Goal: Transaction & Acquisition: Purchase product/service

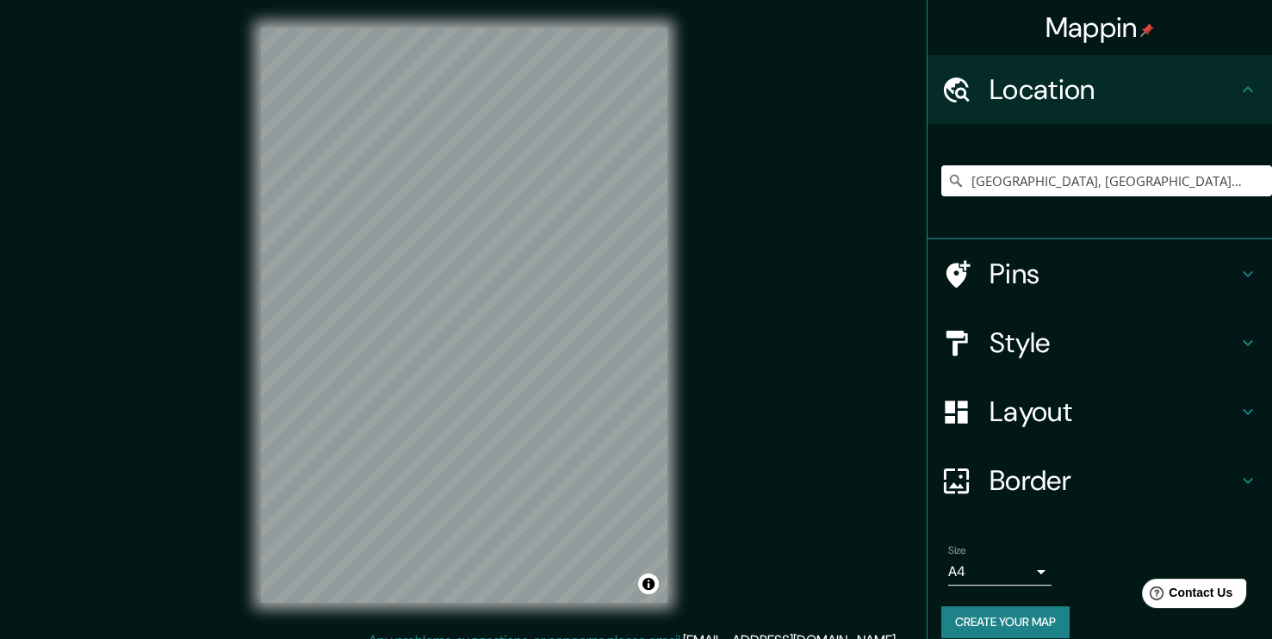
click at [1205, 19] on div "Mappin" at bounding box center [1099, 27] width 344 height 55
click at [778, 103] on div "Mappin Location Pedernales, Manabí, Ecuador Pins Style Layout Border Choose a b…" at bounding box center [636, 329] width 1272 height 658
click at [1082, 171] on input "Pedernales, Manabí, Ecuador" at bounding box center [1106, 180] width 331 height 31
click at [1174, 186] on input "Pedernales, Manabí, Ecuador" at bounding box center [1106, 180] width 331 height 31
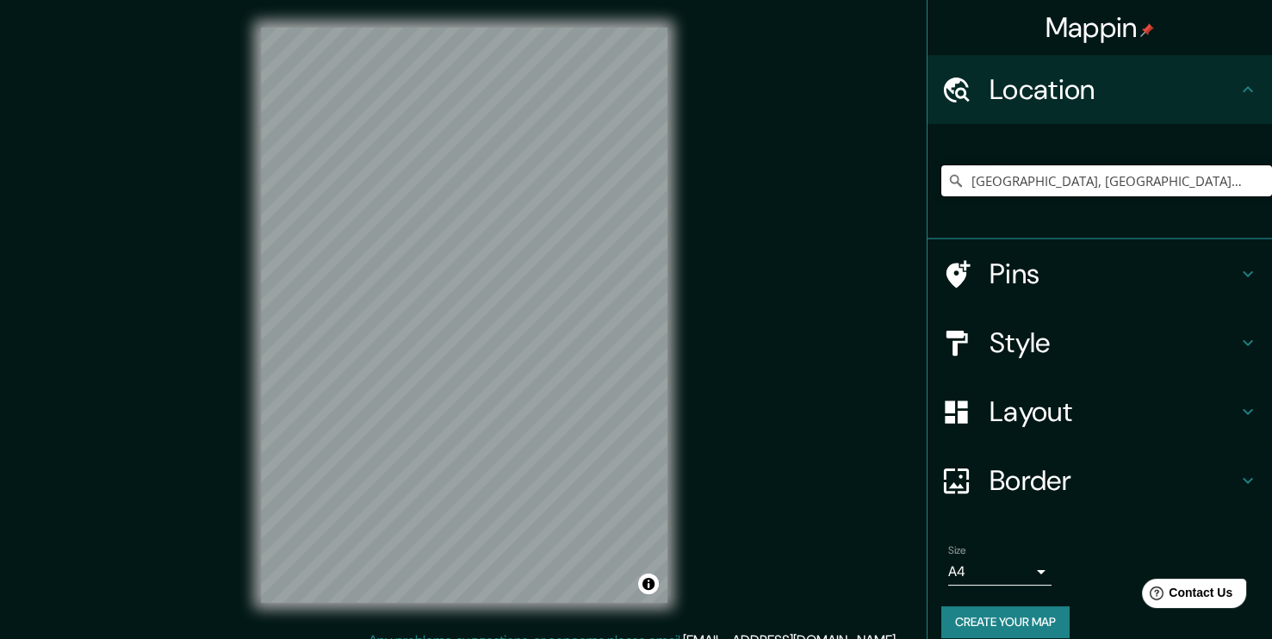
click at [1174, 186] on input "Pedernales, Manabí, Ecuador" at bounding box center [1106, 180] width 331 height 31
click at [1062, 180] on input "Pedernales, Manabí, Ecuador" at bounding box center [1106, 180] width 331 height 31
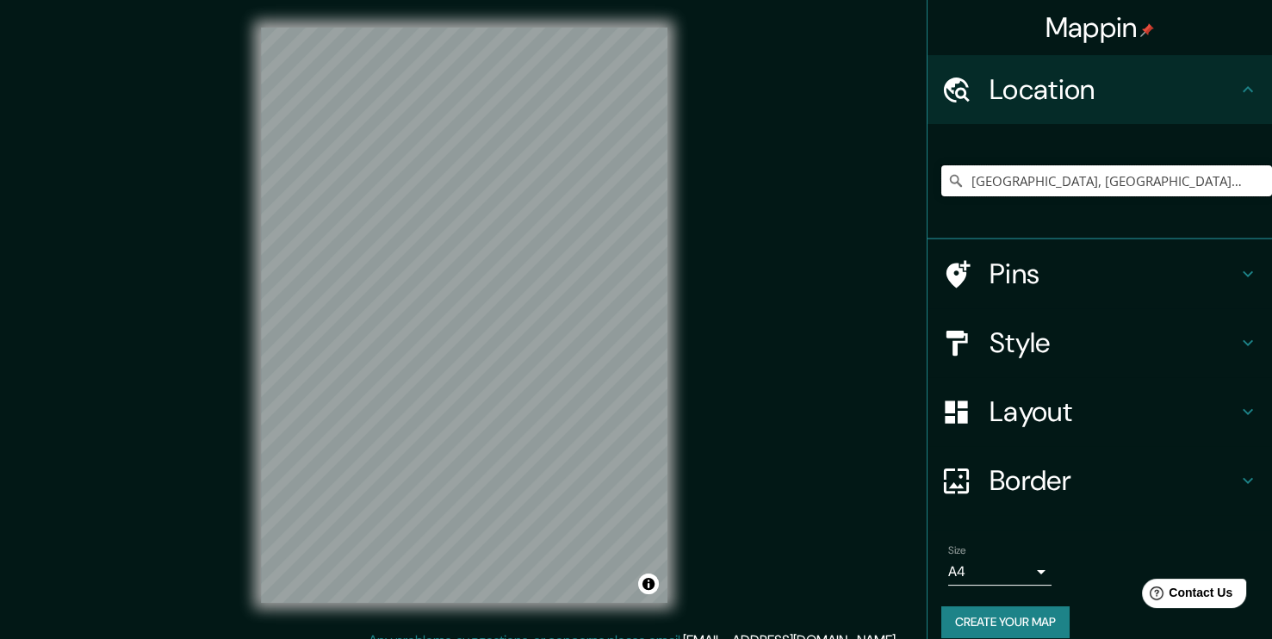
click at [1062, 180] on input "Pedernales, Manabí, Ecuador" at bounding box center [1106, 180] width 331 height 31
click at [1152, 181] on input "Pedernales, Manabí, Ecuador" at bounding box center [1106, 180] width 331 height 31
drag, startPoint x: 1139, startPoint y: 179, endPoint x: 912, endPoint y: 195, distance: 227.9
click at [912, 195] on div "Mappin Location Pedernales, Manabí, Ecuador Pins Style Layout Border Choose a b…" at bounding box center [636, 329] width 1272 height 658
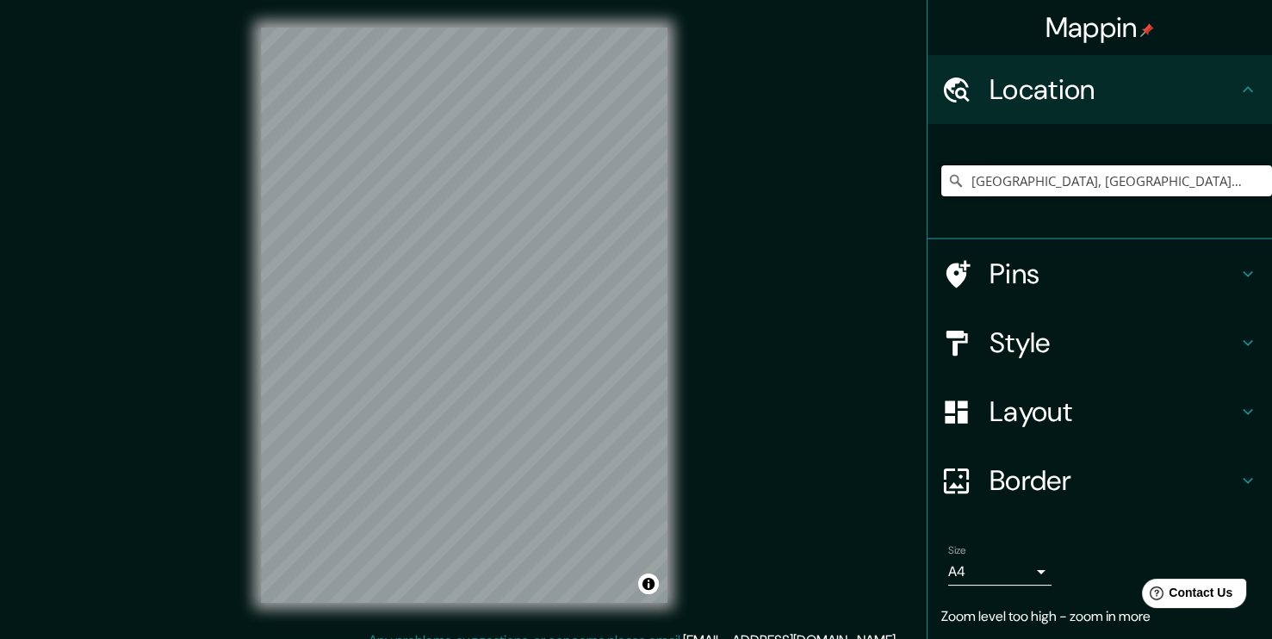
click at [1057, 183] on input "Pedernales, Manabí, Ecuador" at bounding box center [1106, 180] width 331 height 31
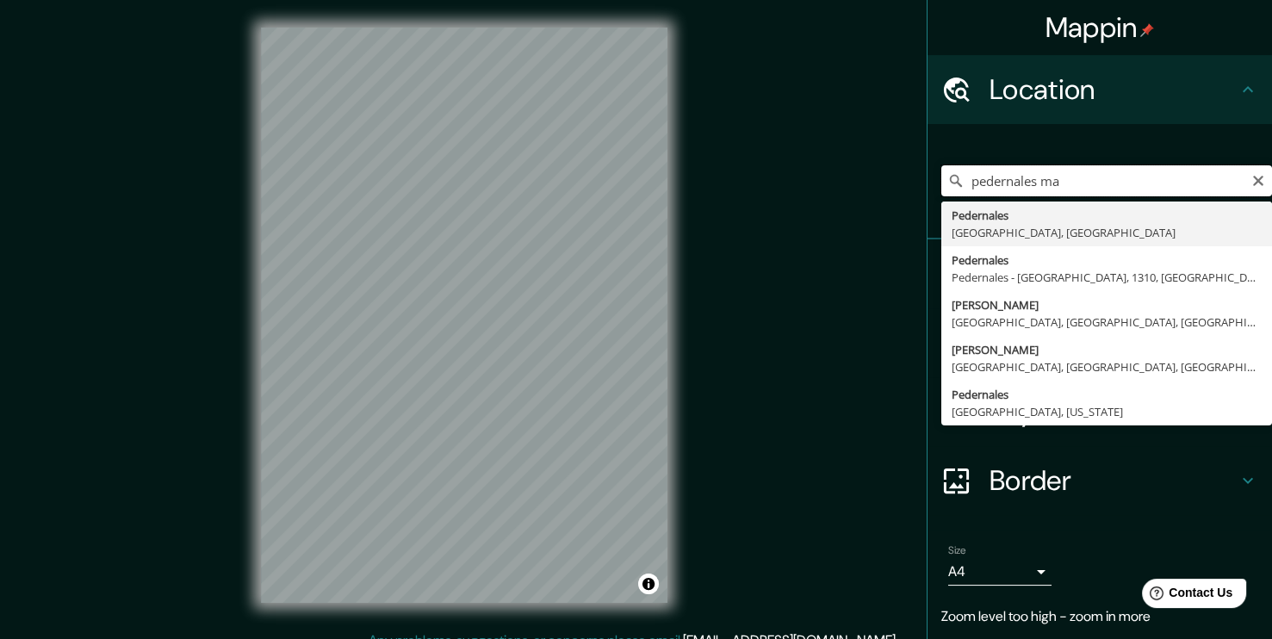
type input "Pedernales, Manabí, Ecuador"
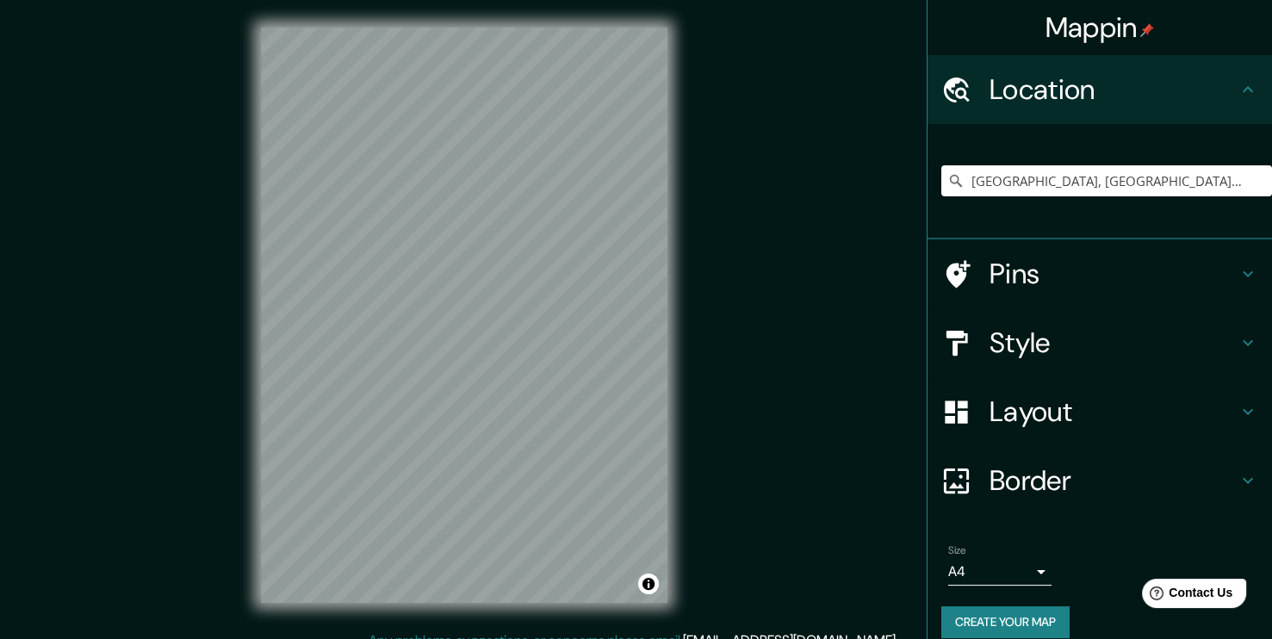
click at [1052, 343] on h4 "Style" at bounding box center [1113, 342] width 248 height 34
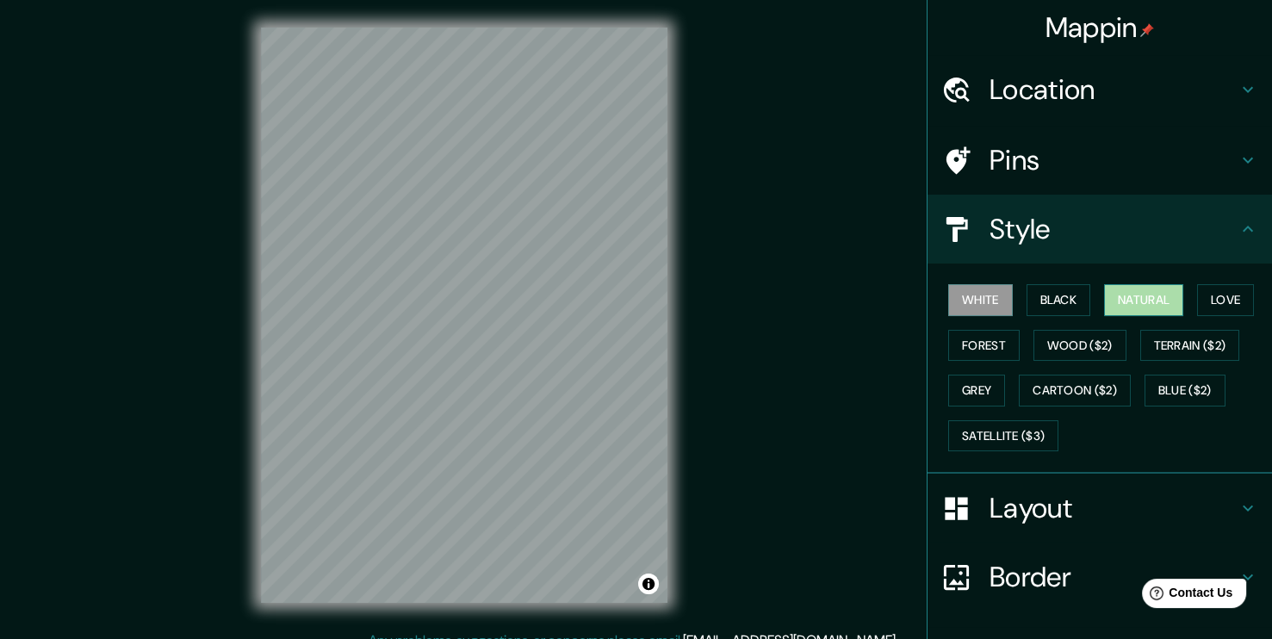
click at [1148, 308] on button "Natural" at bounding box center [1143, 300] width 79 height 32
click at [1039, 306] on button "Black" at bounding box center [1058, 300] width 65 height 32
click at [439, 315] on div at bounding box center [442, 312] width 14 height 14
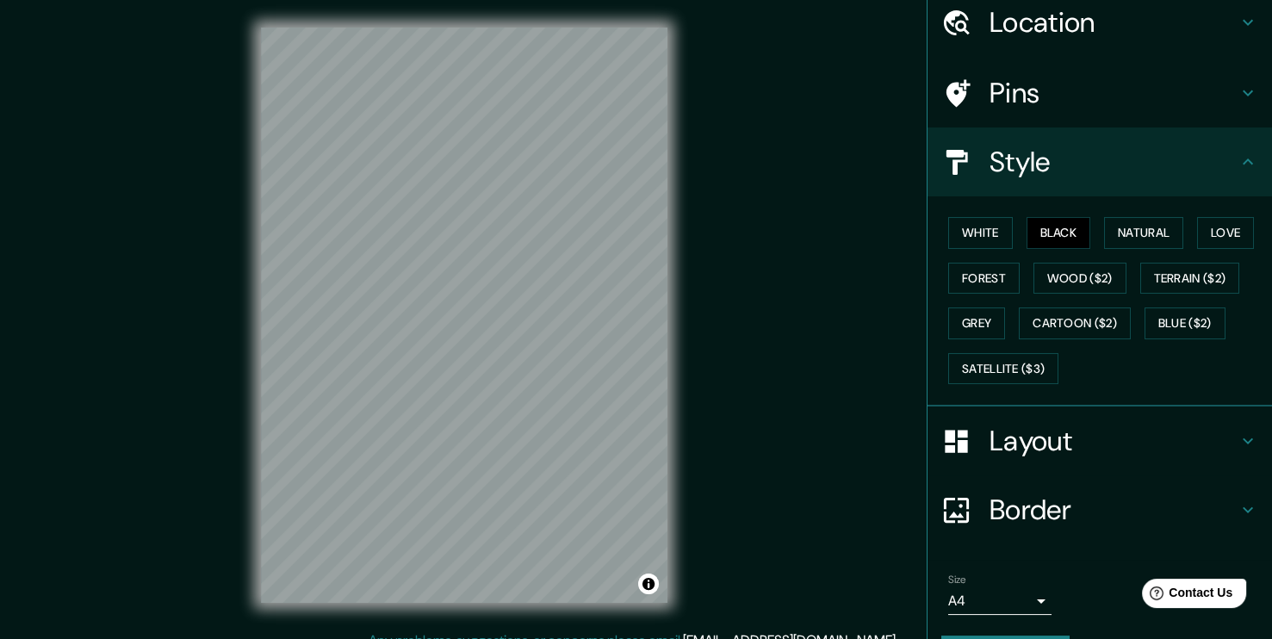
scroll to position [113, 0]
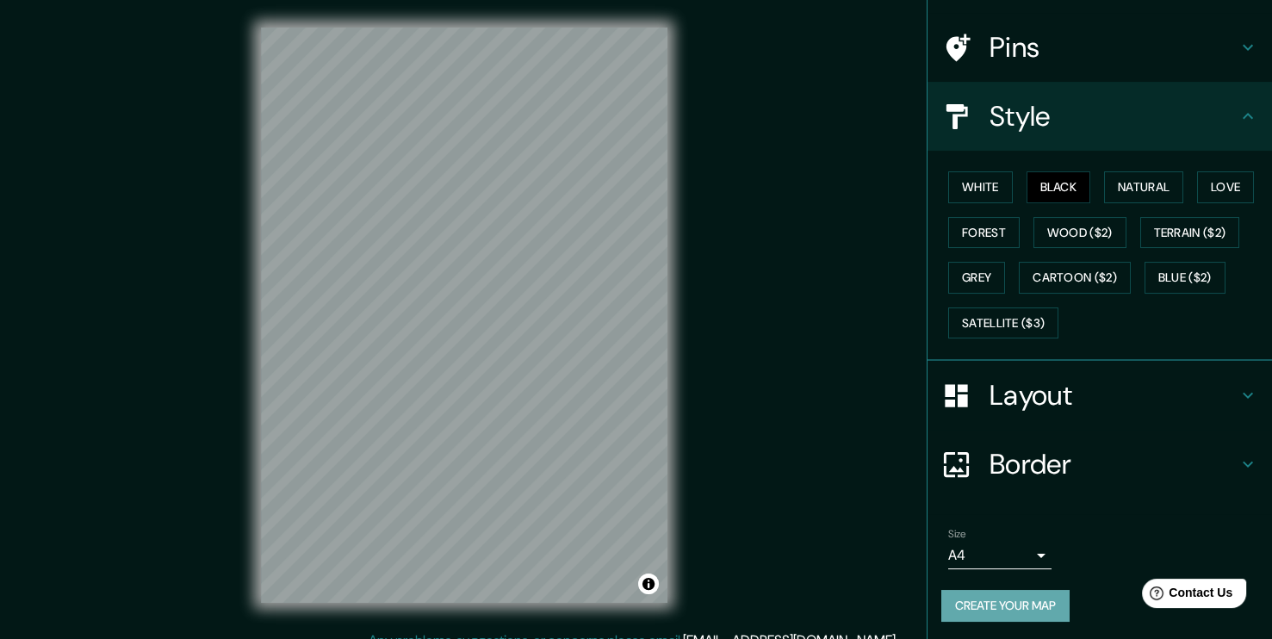
click at [1025, 598] on button "Create your map" at bounding box center [1005, 606] width 128 height 32
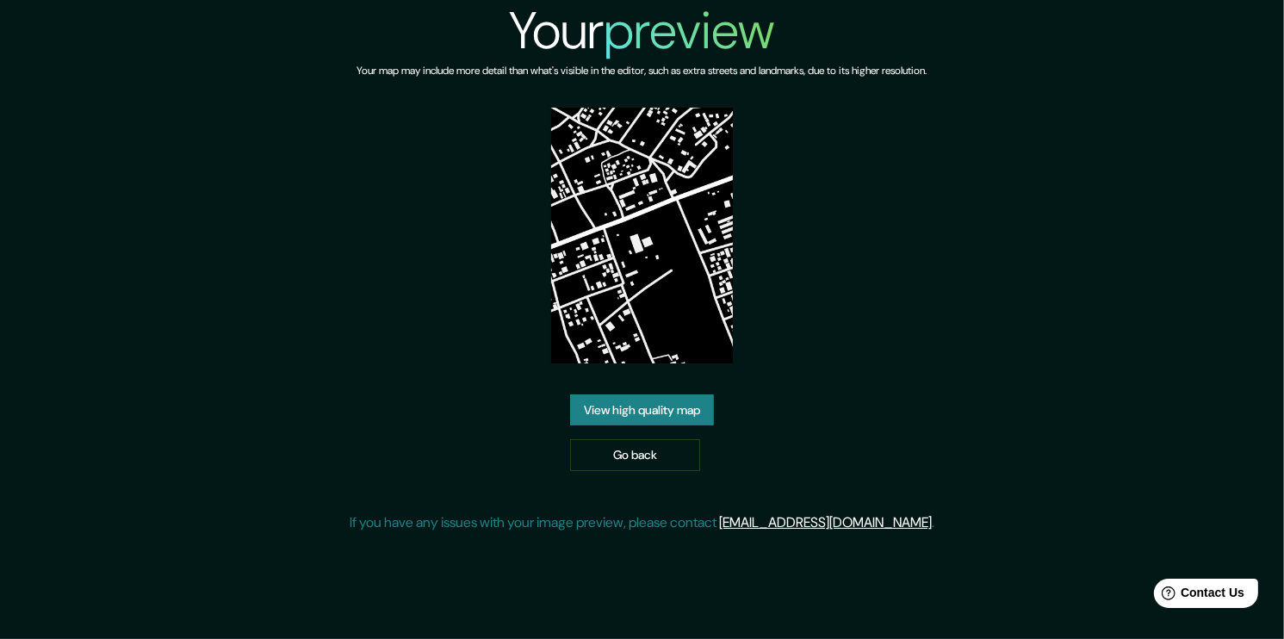
click at [617, 398] on link "View high quality map" at bounding box center [642, 410] width 144 height 32
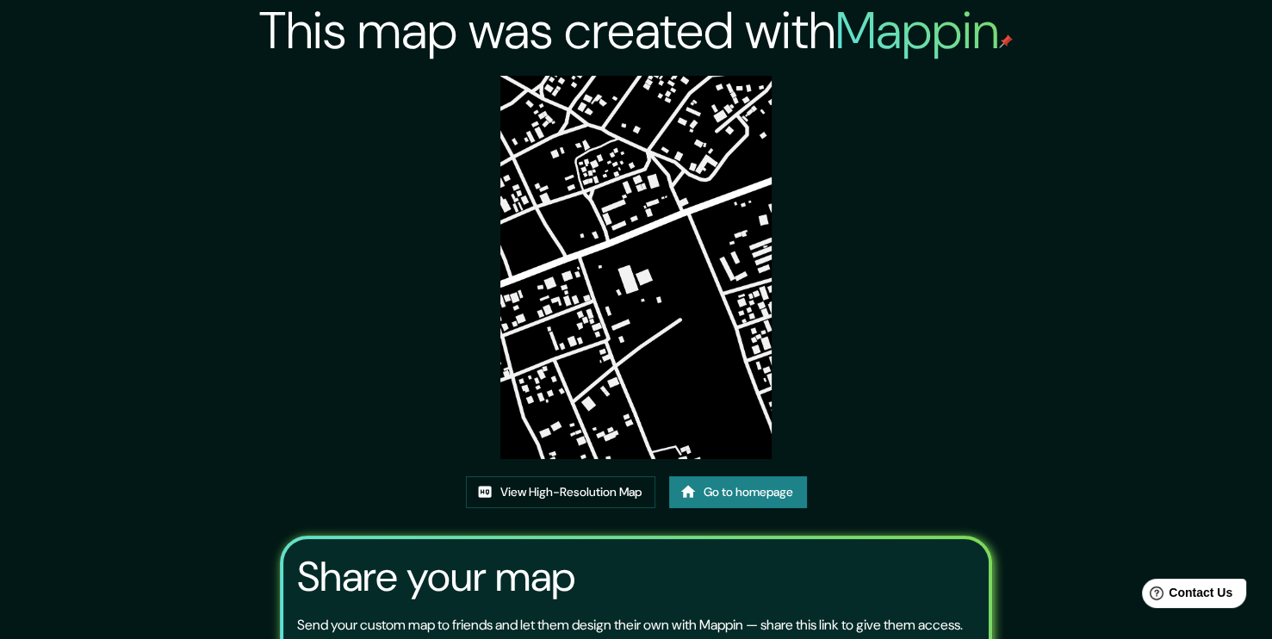
click at [623, 308] on img at bounding box center [635, 267] width 271 height 383
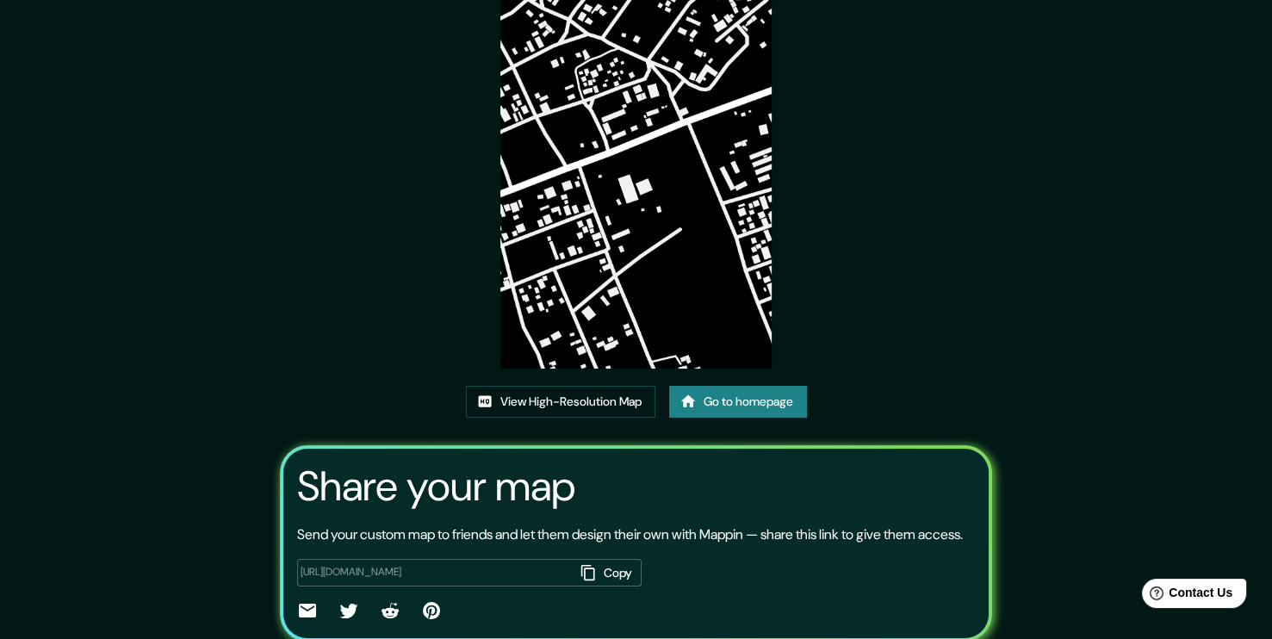
scroll to position [154, 0]
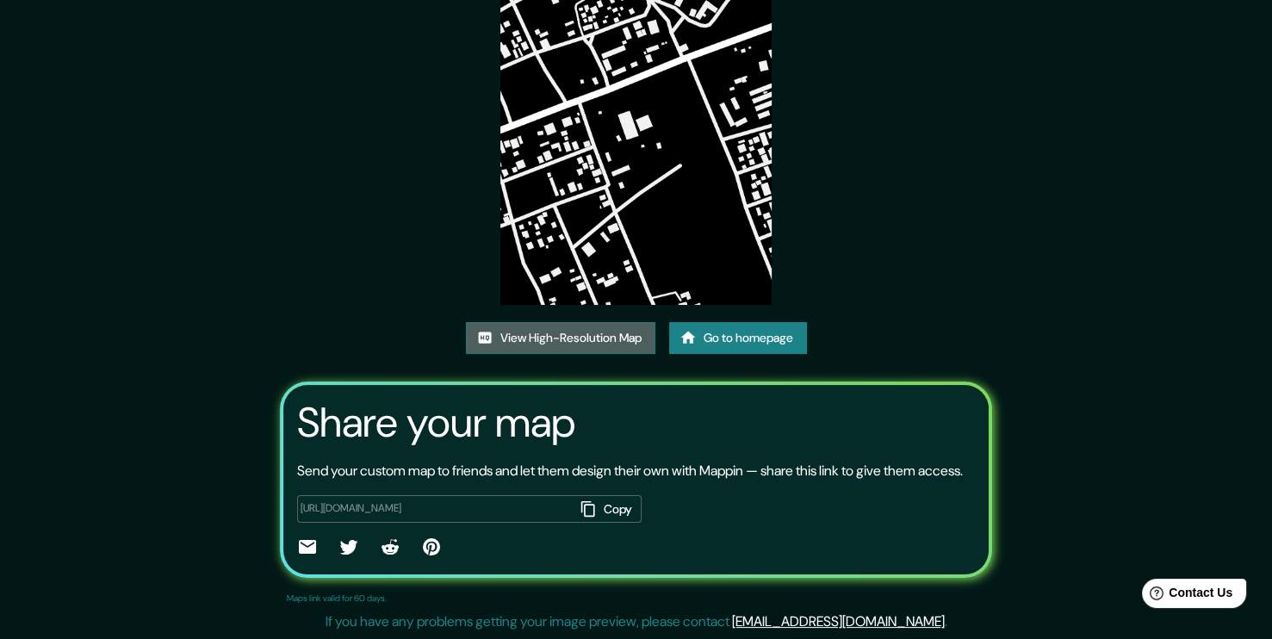
click at [632, 336] on link "View High-Resolution Map" at bounding box center [560, 338] width 189 height 32
click at [699, 339] on link "Go to homepage" at bounding box center [738, 338] width 138 height 32
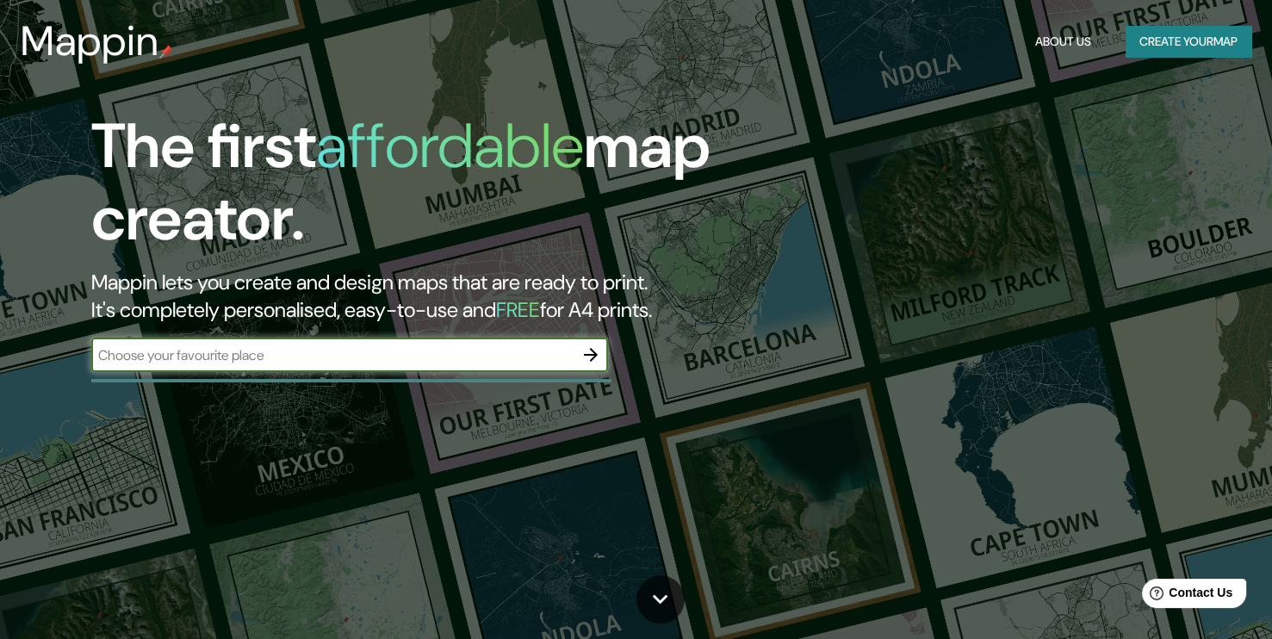
scroll to position [69, 0]
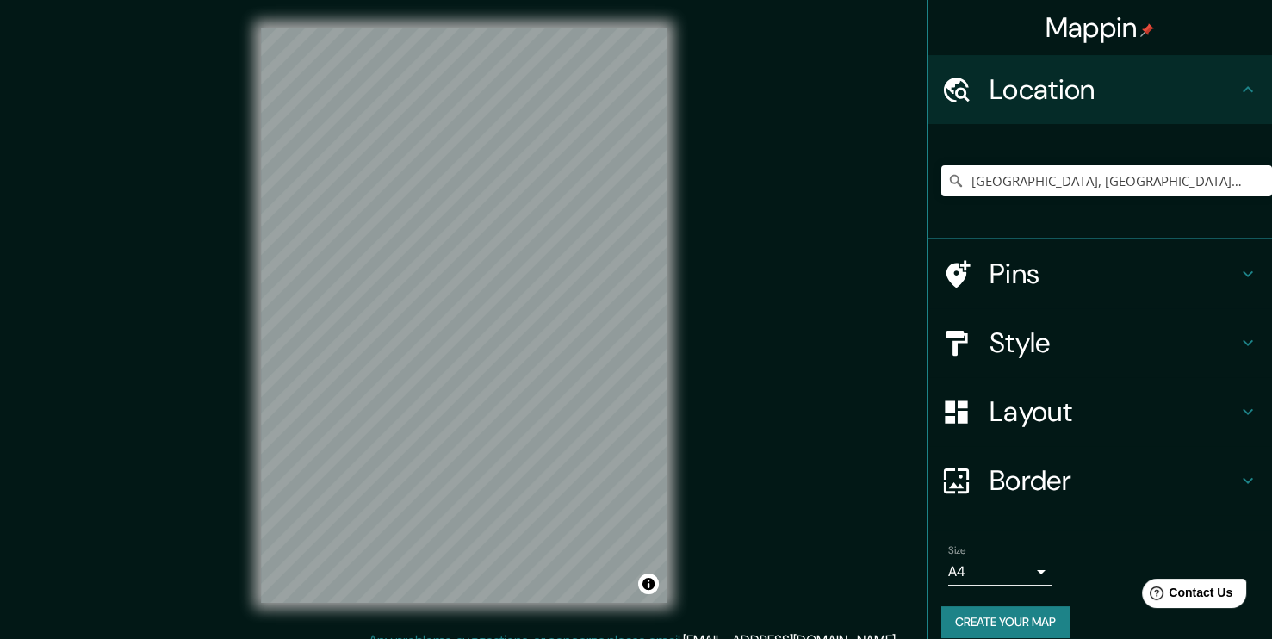
click at [1003, 201] on div "Pedernales, Manabí, Ecuador" at bounding box center [1106, 181] width 331 height 86
click at [989, 173] on input "Pedernales, Manabí, Ecuador" at bounding box center [1106, 180] width 331 height 31
click at [1151, 159] on div "Pedernales, Manabí, Ecuador" at bounding box center [1106, 181] width 331 height 86
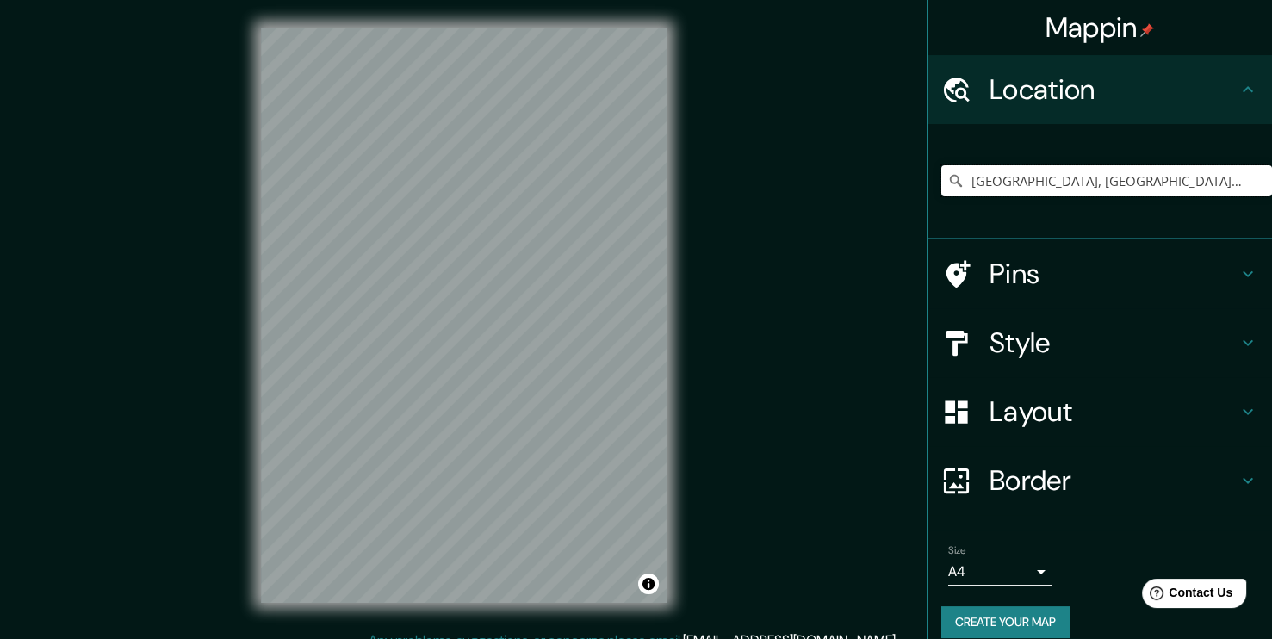
click at [1168, 184] on input "Pedernales, Manabí, Ecuador" at bounding box center [1106, 180] width 331 height 31
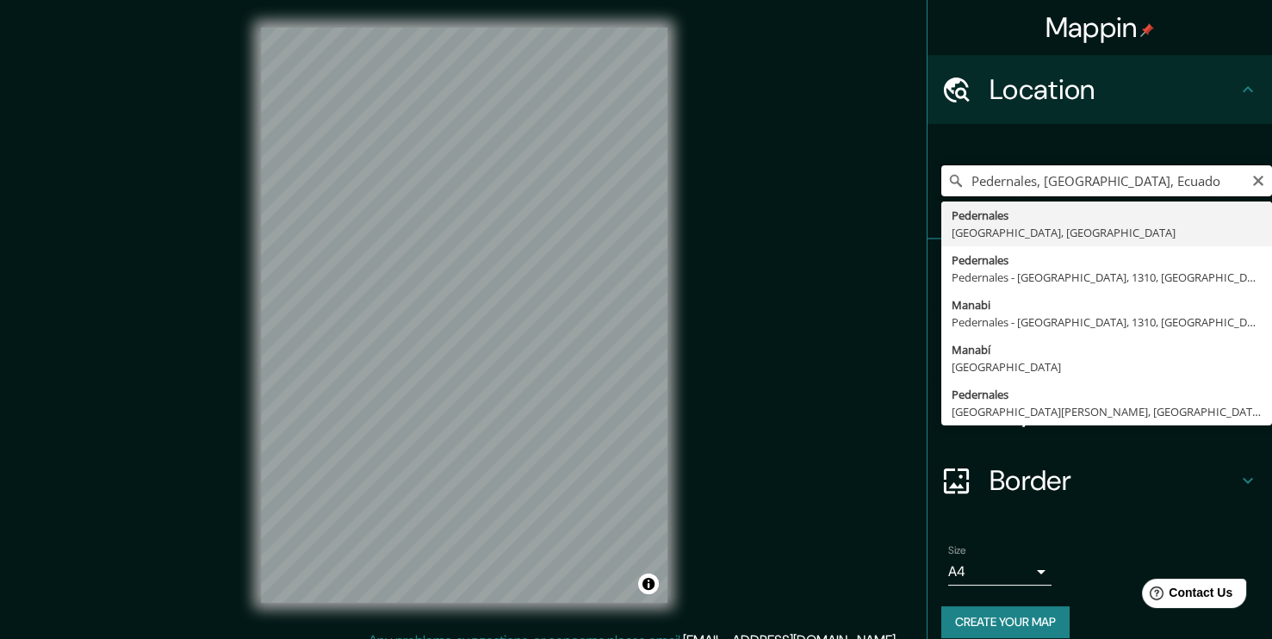
type input "Pedernales, Manabí, Ecuador"
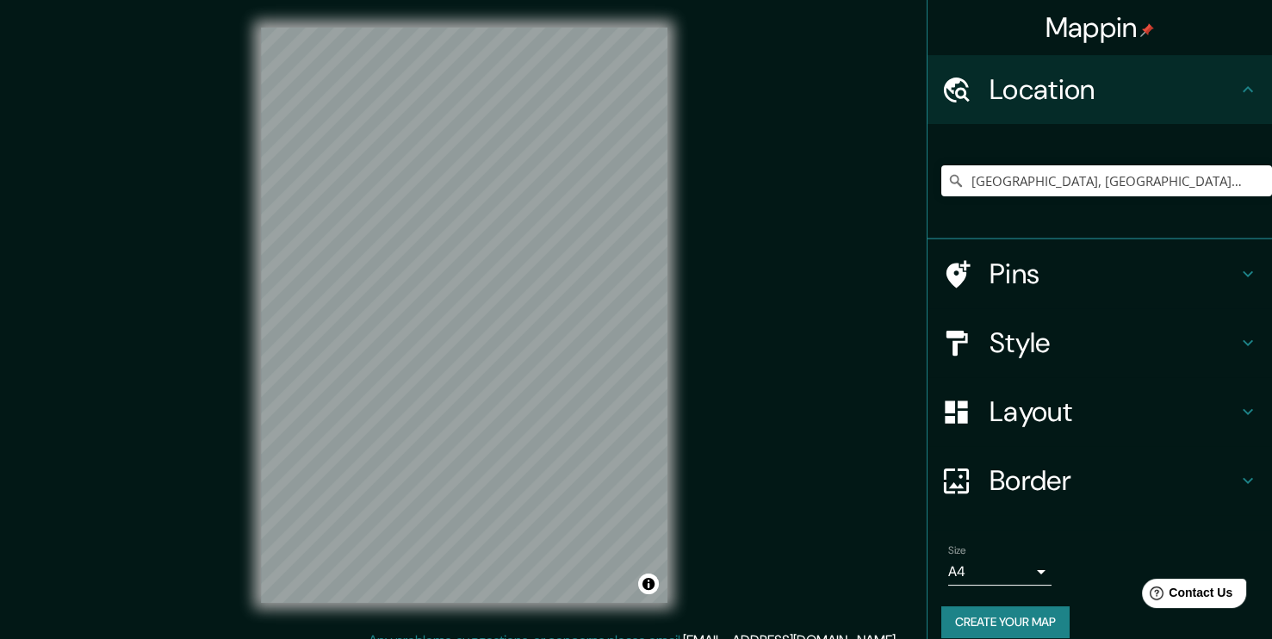
click at [1044, 358] on h4 "Style" at bounding box center [1113, 342] width 248 height 34
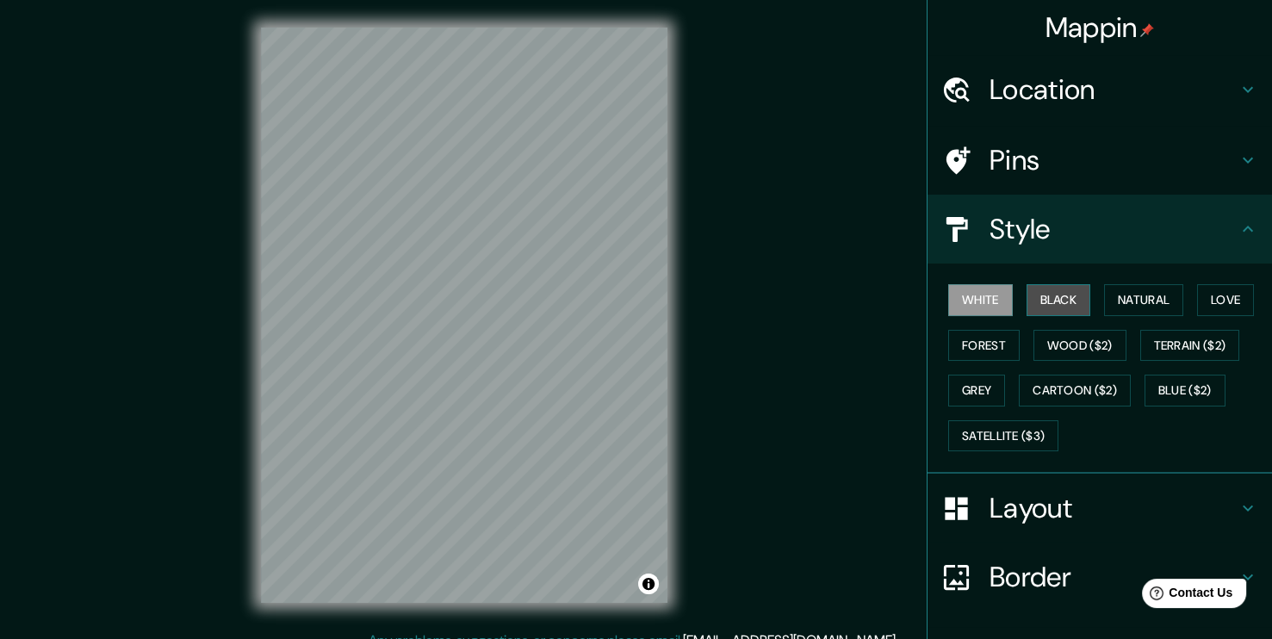
click at [1058, 304] on button "Black" at bounding box center [1058, 300] width 65 height 32
click at [481, 383] on div at bounding box center [483, 384] width 14 height 14
click at [484, 388] on div at bounding box center [483, 384] width 14 height 14
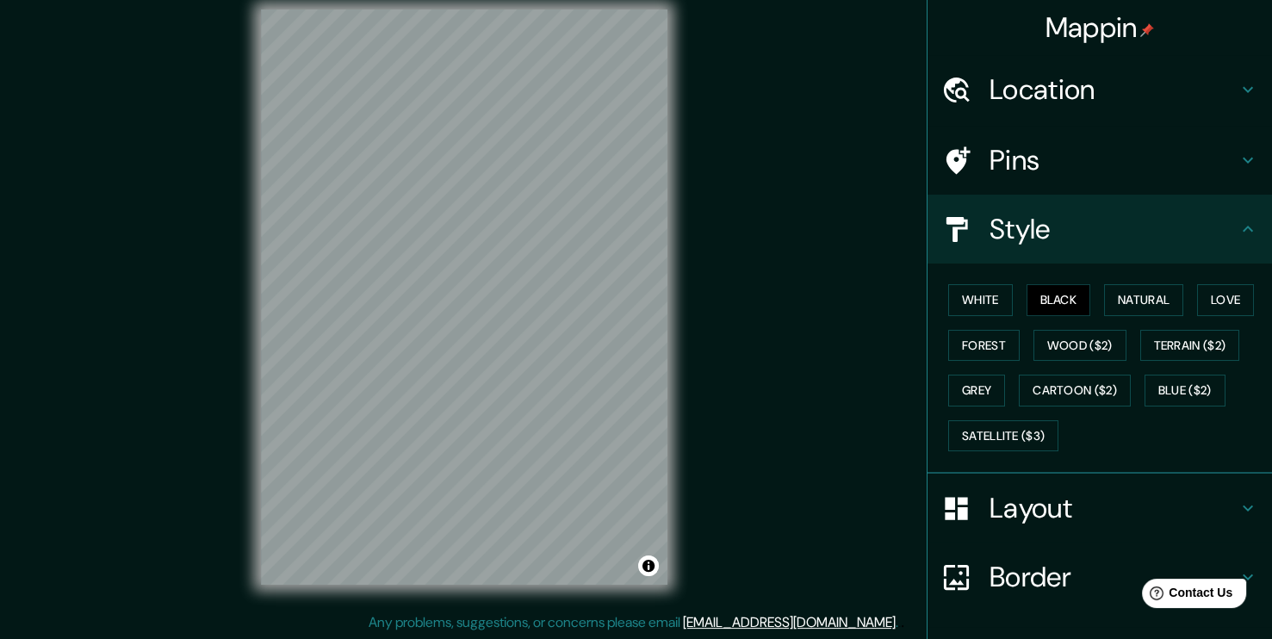
scroll to position [113, 0]
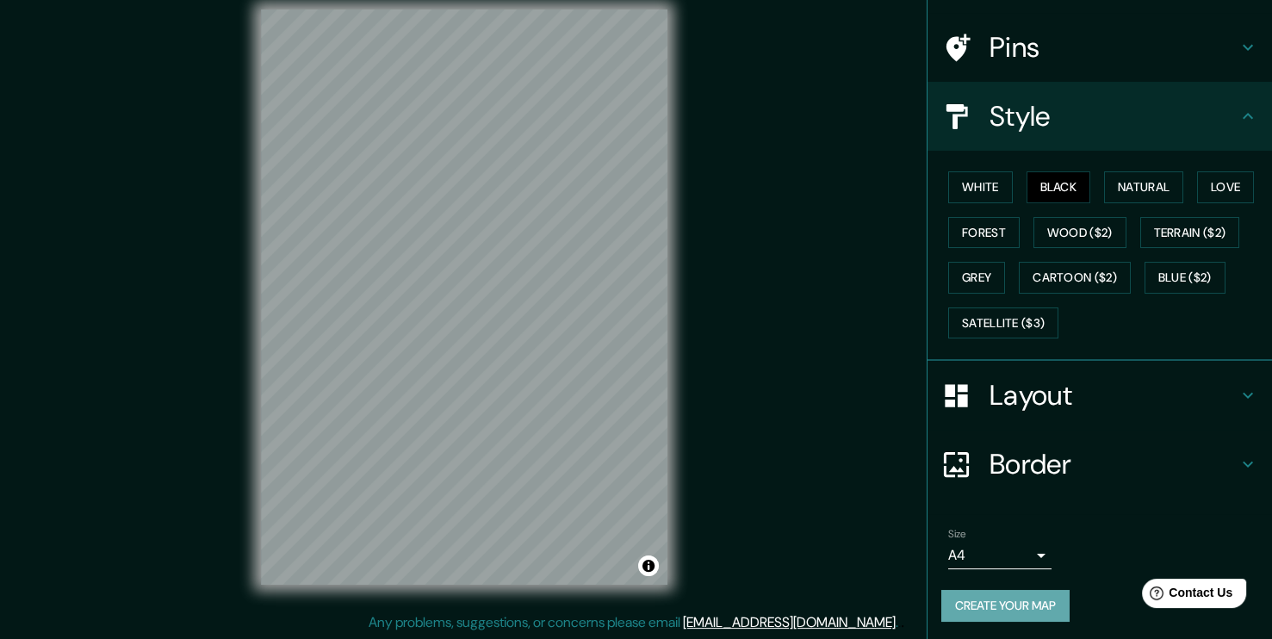
click at [1012, 613] on button "Create your map" at bounding box center [1005, 606] width 128 height 32
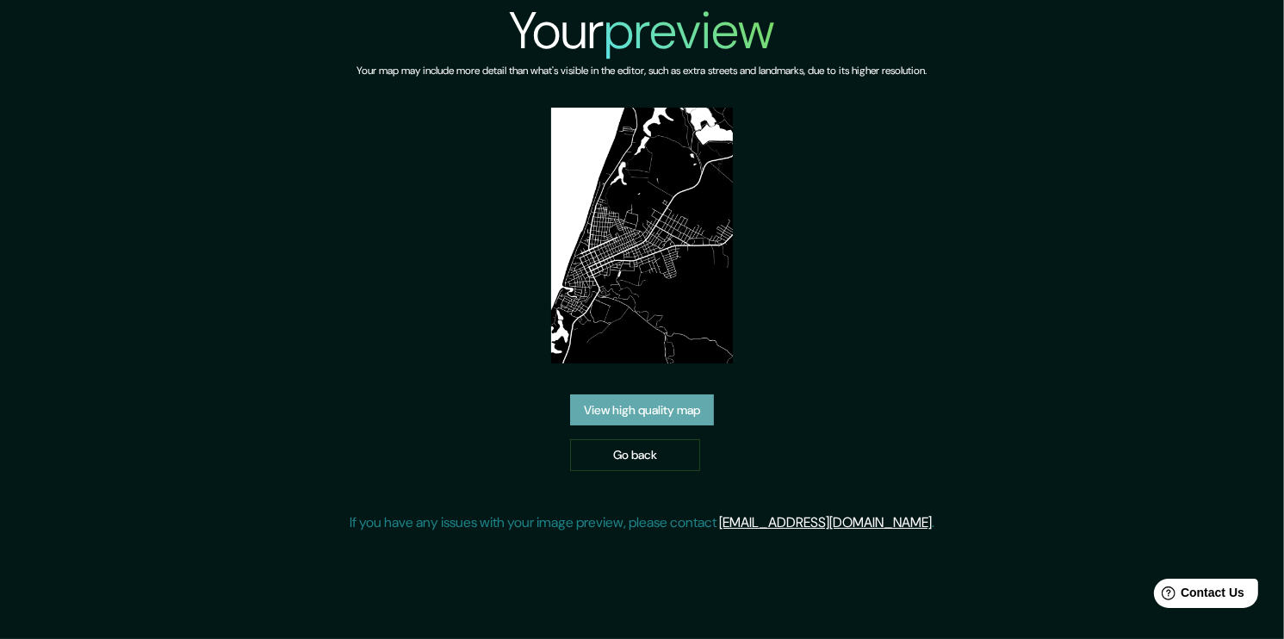
click at [639, 394] on link "View high quality map" at bounding box center [642, 410] width 144 height 32
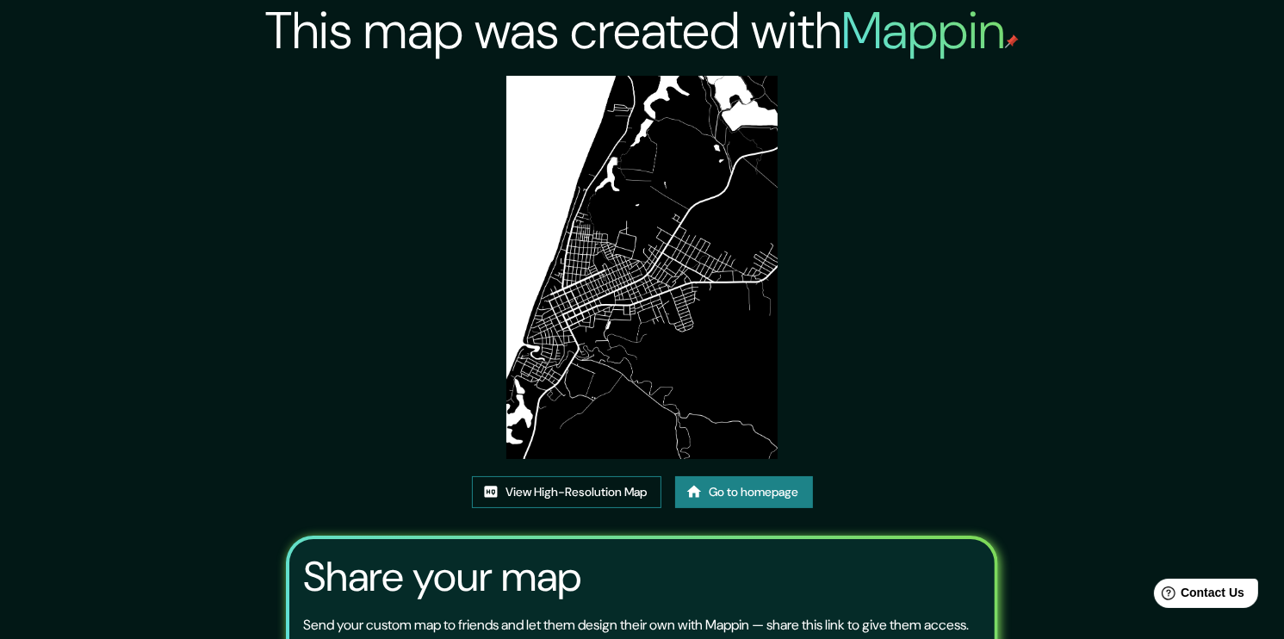
click at [626, 476] on link "View High-Resolution Map" at bounding box center [566, 492] width 189 height 32
